Goal: Task Accomplishment & Management: Use online tool/utility

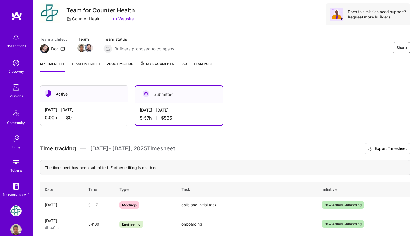
scroll to position [9, 0]
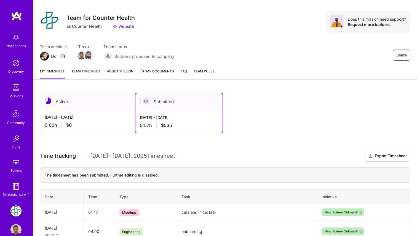
click at [89, 112] on div "[DATE] - [DATE] 0:00 h $0" at bounding box center [84, 121] width 88 height 23
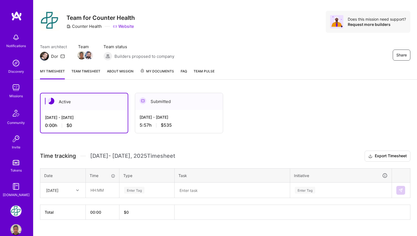
scroll to position [19, 0]
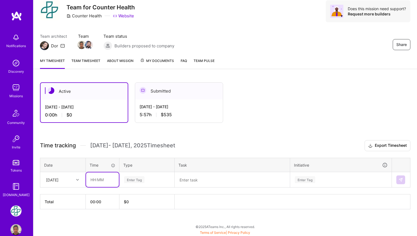
click at [105, 178] on input "text" at bounding box center [102, 180] width 33 height 15
type input "00:40"
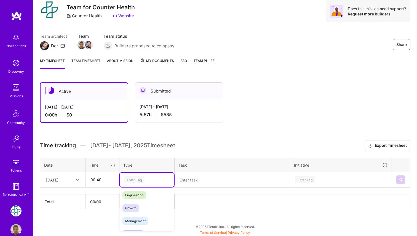
scroll to position [42, 0]
click at [142, 194] on span "Engineering" at bounding box center [134, 194] width 24 height 7
click at [202, 175] on textarea at bounding box center [232, 180] width 114 height 14
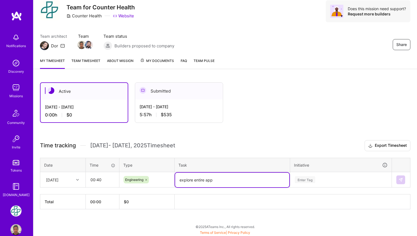
type textarea "explore entire app"
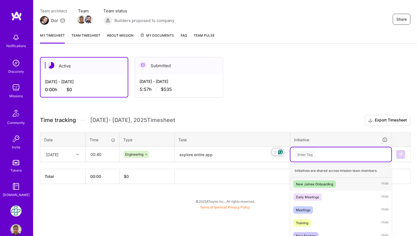
scroll to position [50, 0]
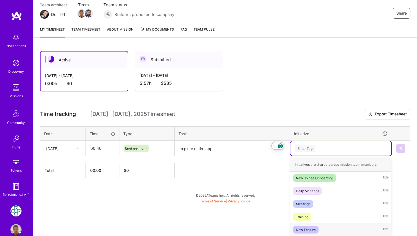
click at [316, 231] on span "New Feature" at bounding box center [305, 229] width 25 height 7
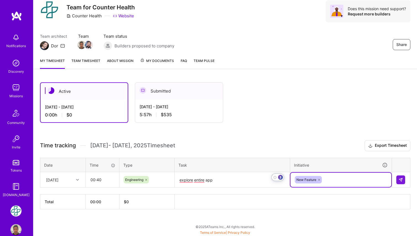
click at [319, 179] on icon at bounding box center [319, 179] width 3 height 3
click at [316, 182] on div "option New Feature, deselected. Select is focused ,type to refine list, press D…" at bounding box center [340, 180] width 101 height 14
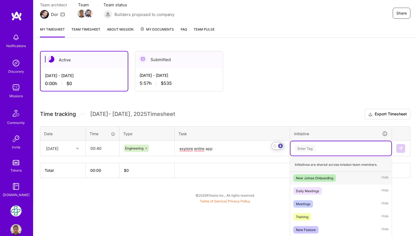
click at [320, 182] on div "New Joinee Onboarding Hide" at bounding box center [340, 178] width 101 height 13
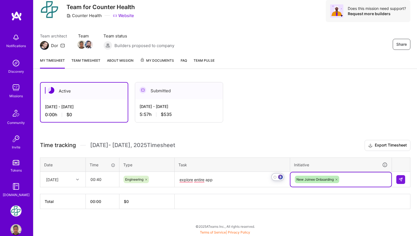
scroll to position [19, 0]
click at [401, 181] on img at bounding box center [401, 180] width 4 height 4
